Goal: Transaction & Acquisition: Purchase product/service

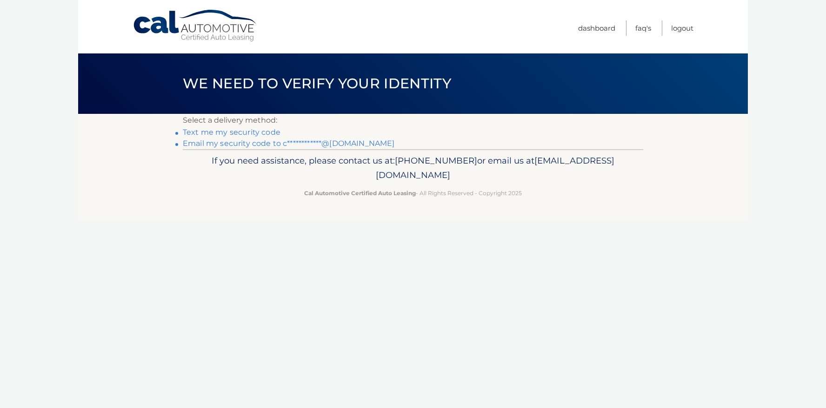
click at [267, 132] on link "Text me my security code" at bounding box center [232, 132] width 98 height 9
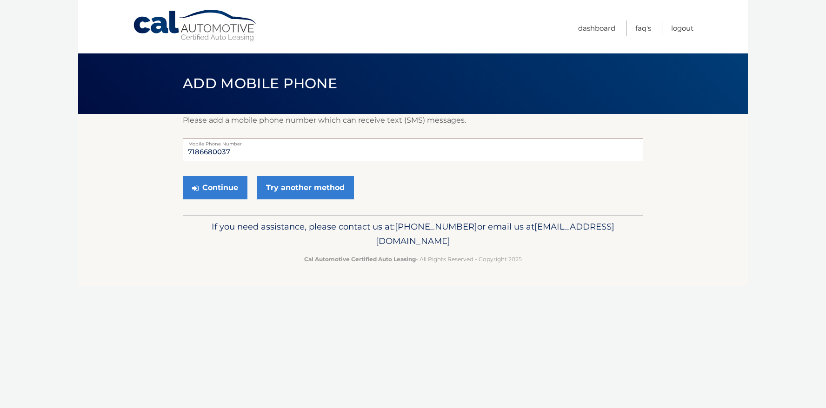
click at [307, 153] on input "7186680037" at bounding box center [413, 149] width 460 height 23
type input "7"
type input "9173197093"
click at [229, 185] on button "Continue" at bounding box center [215, 187] width 65 height 23
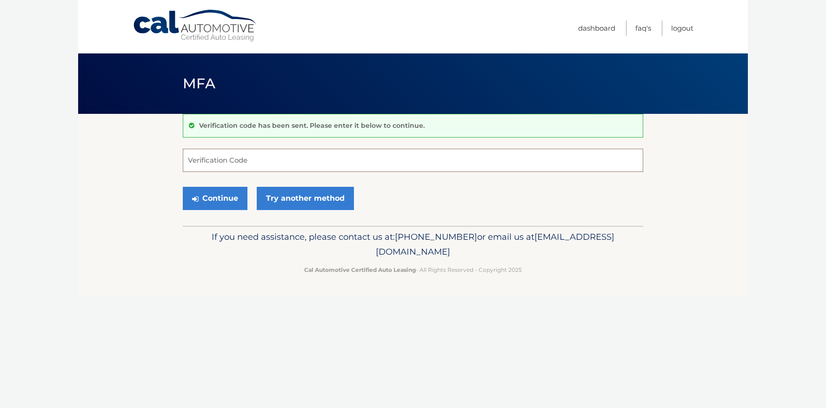
click at [283, 165] on input "Verification Code" at bounding box center [413, 160] width 460 height 23
type input "583945"
click at [219, 202] on button "Continue" at bounding box center [215, 198] width 65 height 23
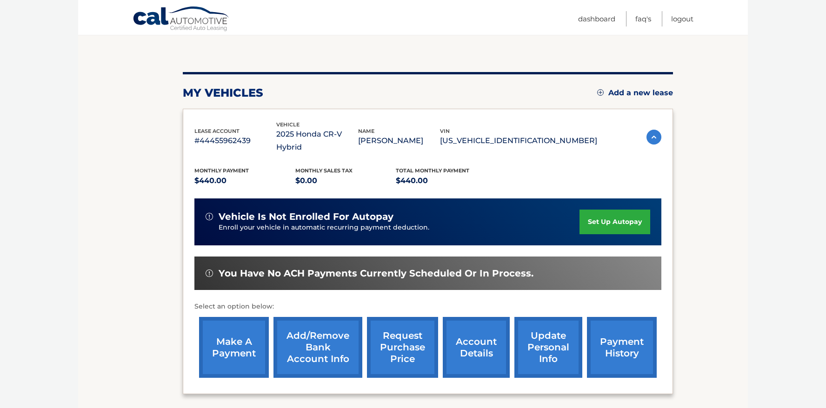
scroll to position [85, 0]
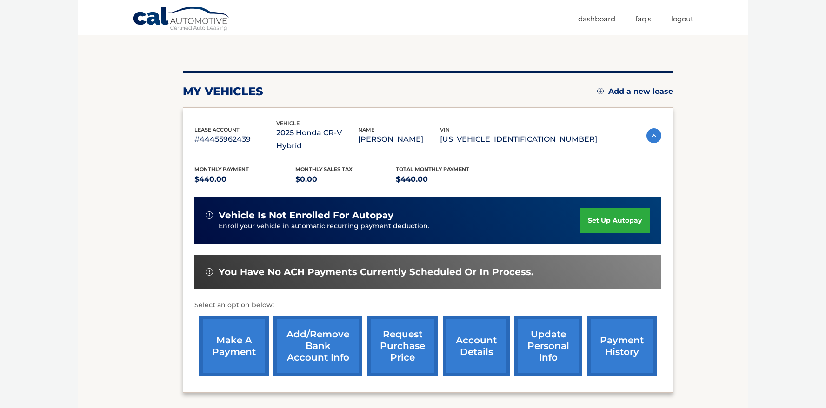
click at [228, 353] on link "make a payment" at bounding box center [234, 346] width 70 height 61
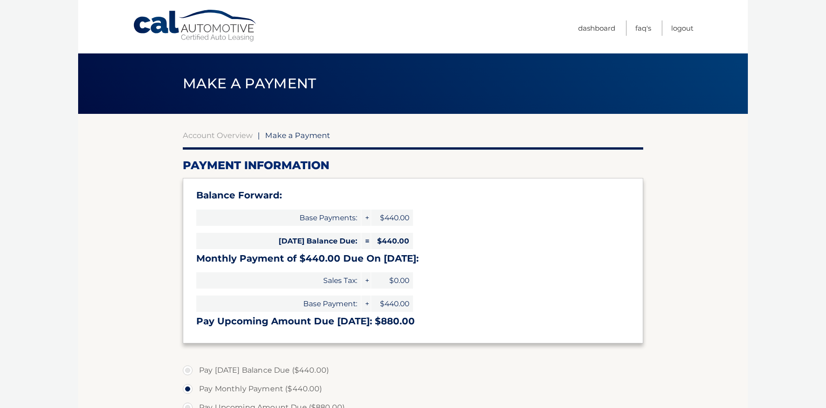
select select "MmVkMjYwN2QtZDYzMS00ZjAyLWFhZGYtNjhmNWE0NDYyZmQ0"
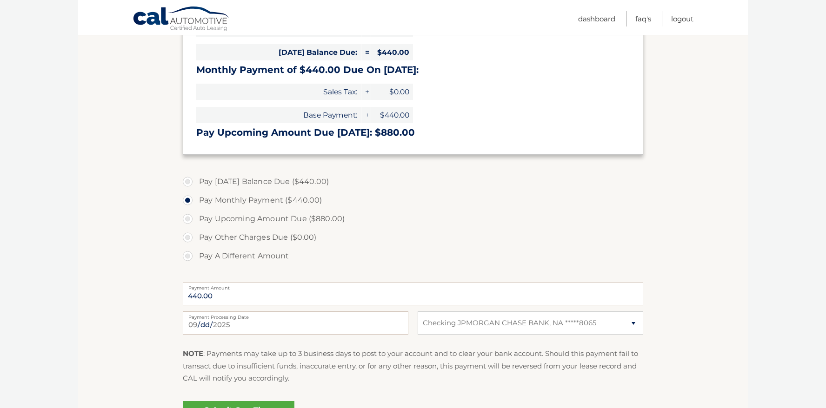
scroll to position [189, 0]
click at [191, 182] on label "Pay [DATE] Balance Due ($440.00)" at bounding box center [413, 181] width 460 height 19
click at [191, 182] on input "Pay [DATE] Balance Due ($440.00)" at bounding box center [190, 179] width 9 height 15
radio input "true"
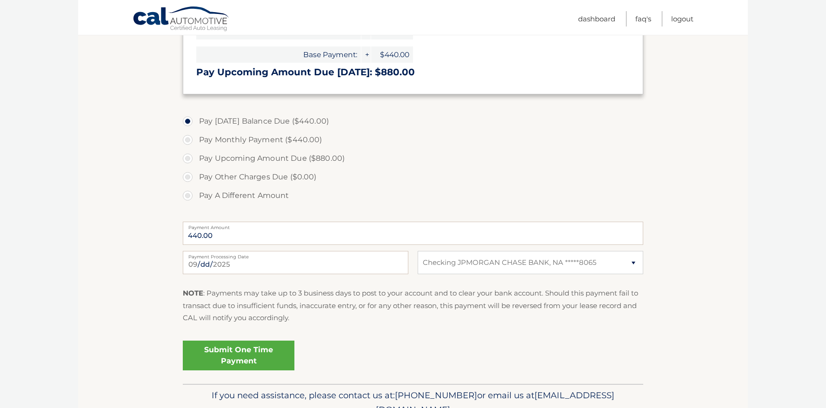
scroll to position [251, 0]
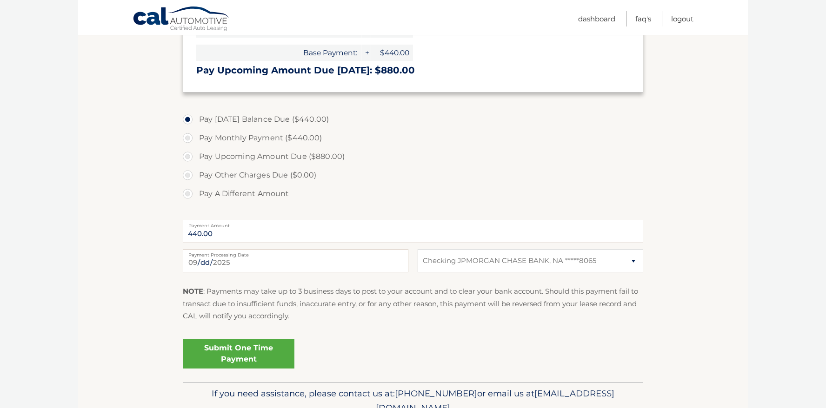
click at [239, 354] on link "Submit One Time Payment" at bounding box center [239, 354] width 112 height 30
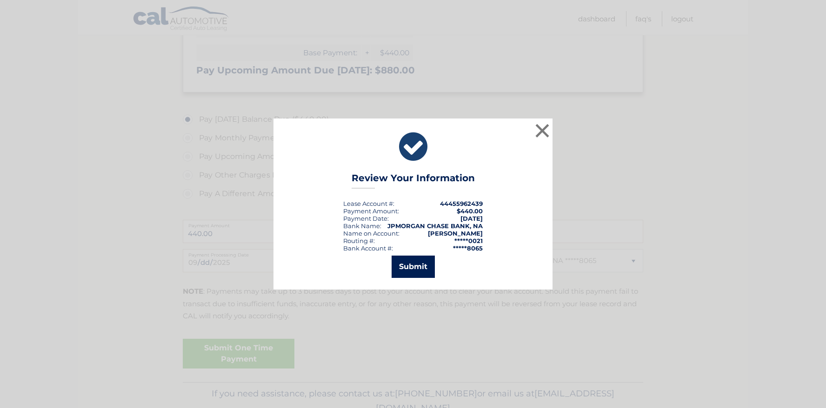
click at [405, 270] on button "Submit" at bounding box center [413, 267] width 43 height 22
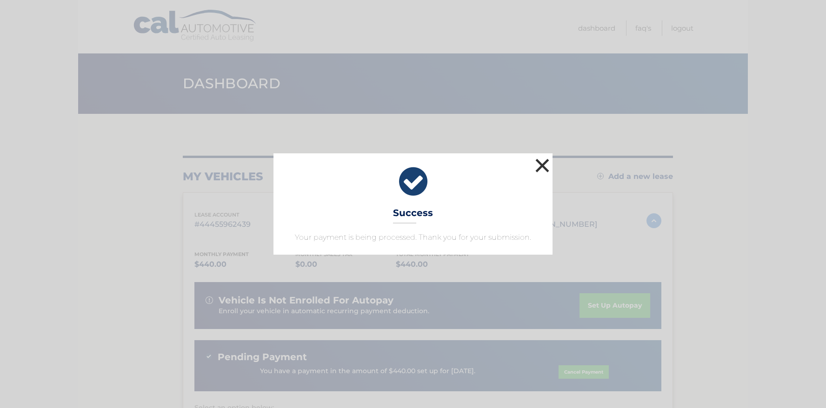
click at [545, 166] on button "×" at bounding box center [542, 165] width 19 height 19
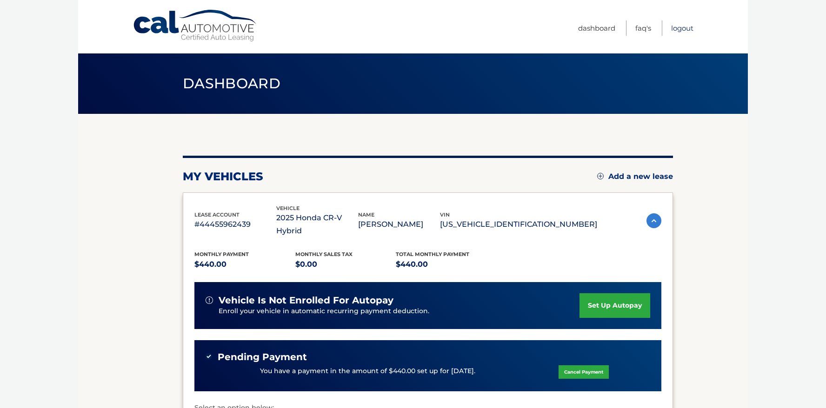
click at [684, 27] on link "Logout" at bounding box center [682, 27] width 22 height 15
